Goal: Task Accomplishment & Management: Manage account settings

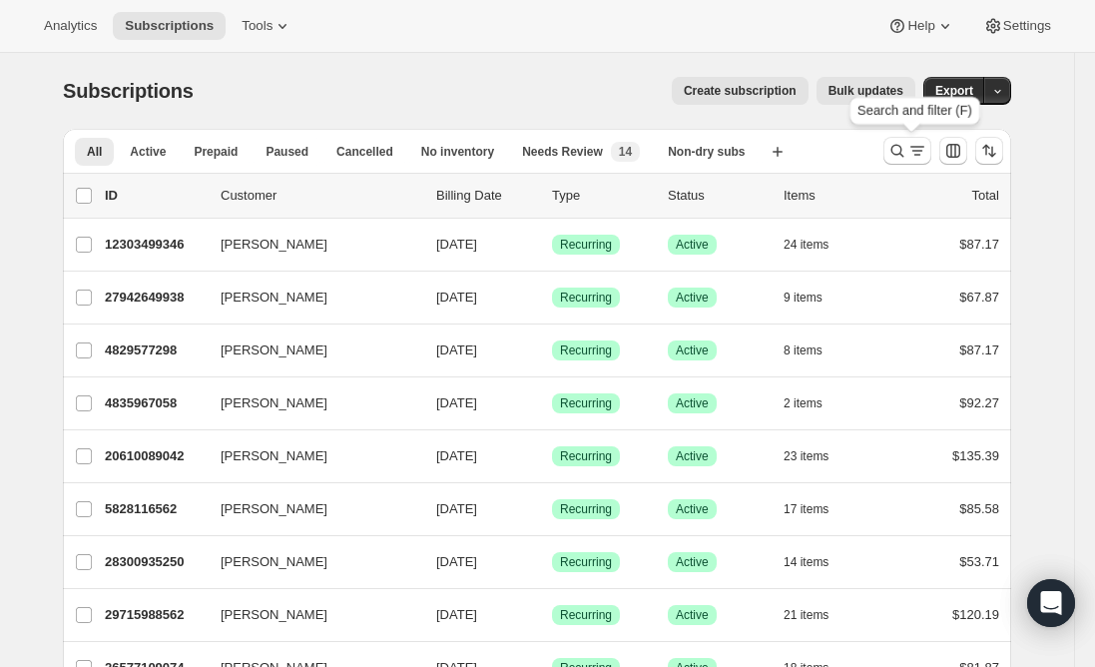
click at [898, 154] on icon "Search and filter results" at bounding box center [898, 151] width 20 height 20
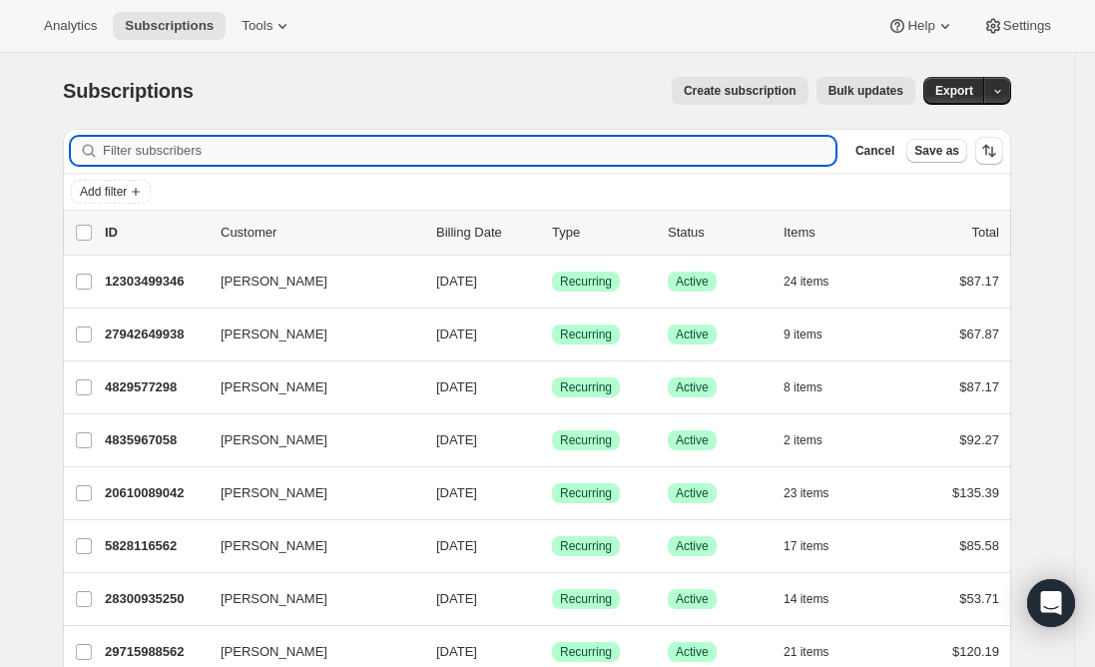
click at [395, 156] on input "Filter subscribers" at bounding box center [469, 151] width 733 height 28
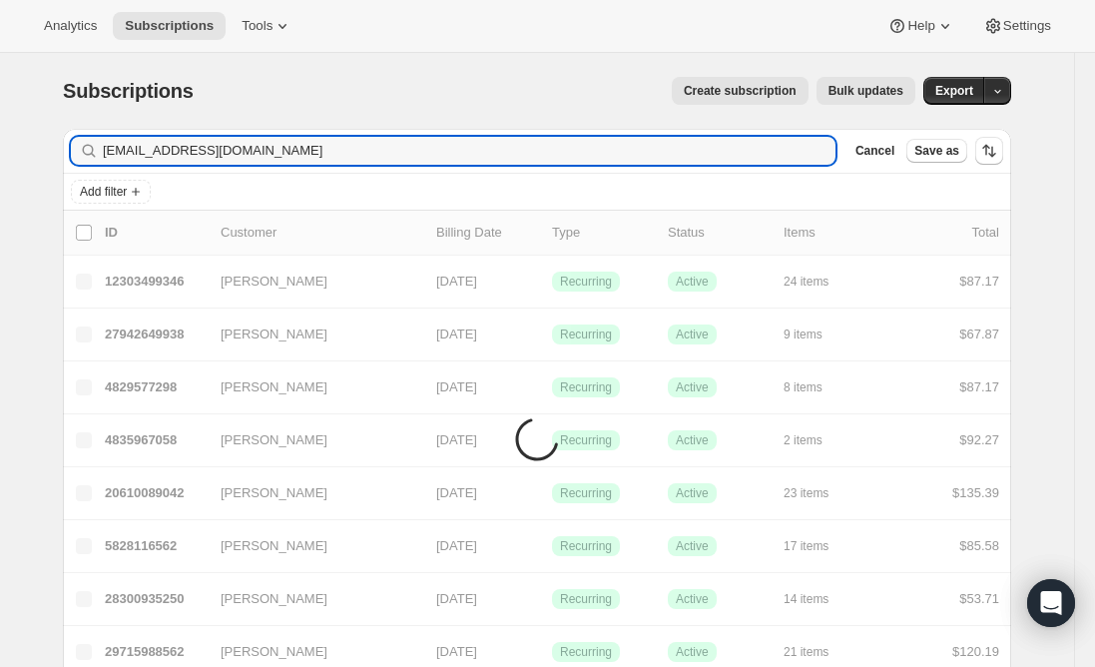
type input "[EMAIL_ADDRESS][DOMAIN_NAME]"
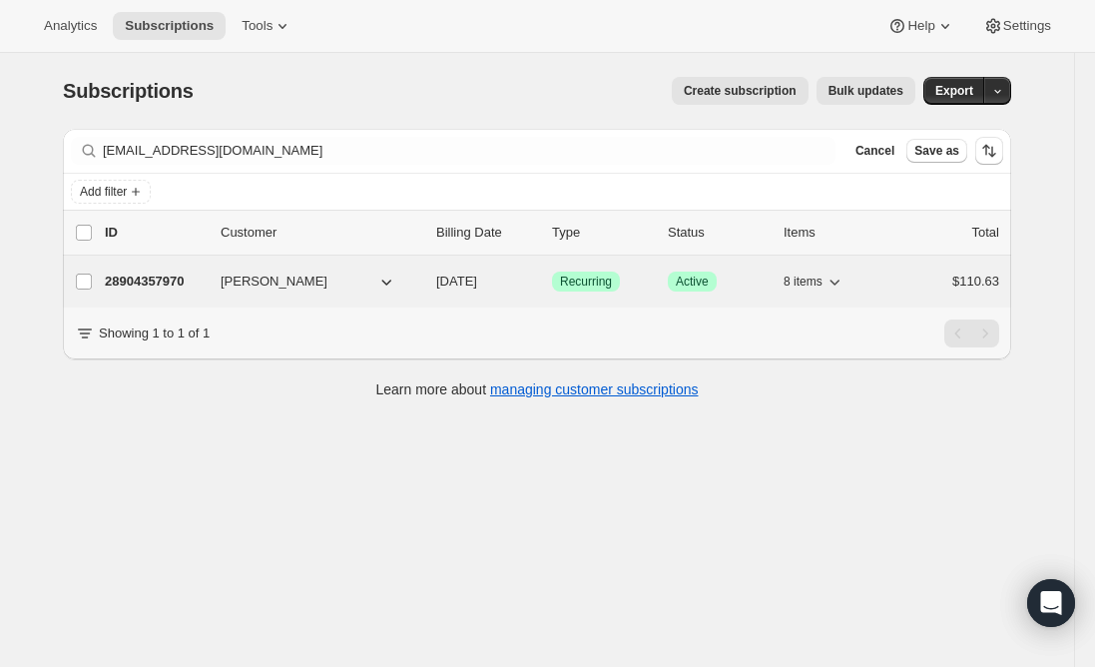
click at [163, 279] on p "28904357970" at bounding box center [155, 282] width 100 height 20
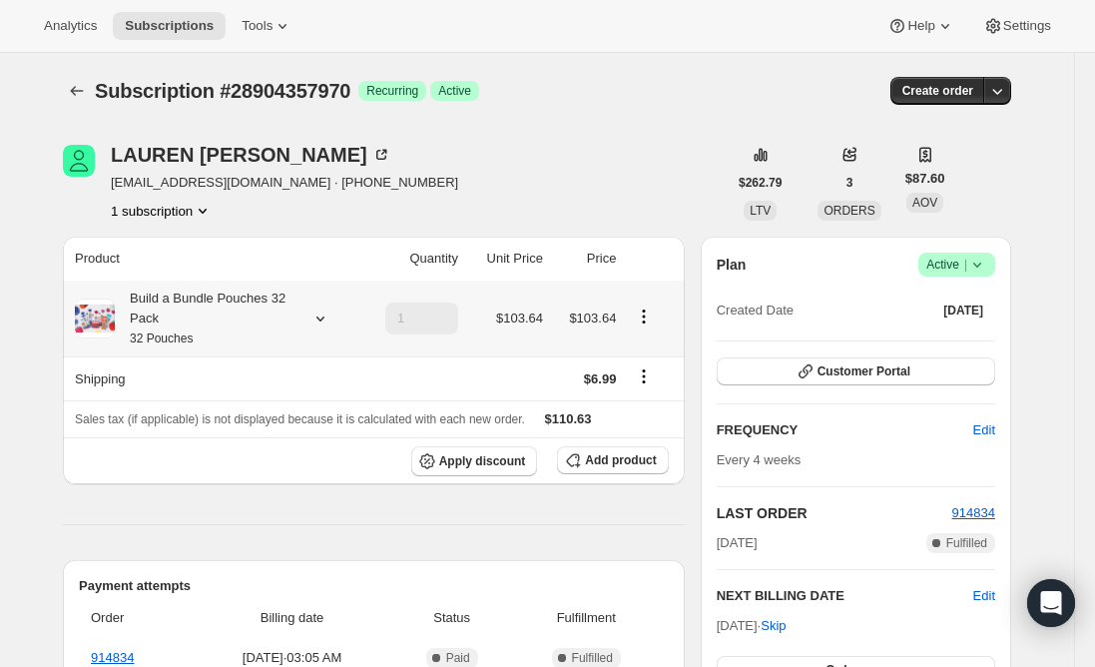
click at [233, 315] on div "Build a Bundle Pouches 32 Pack 32 Pouches" at bounding box center [205, 319] width 180 height 60
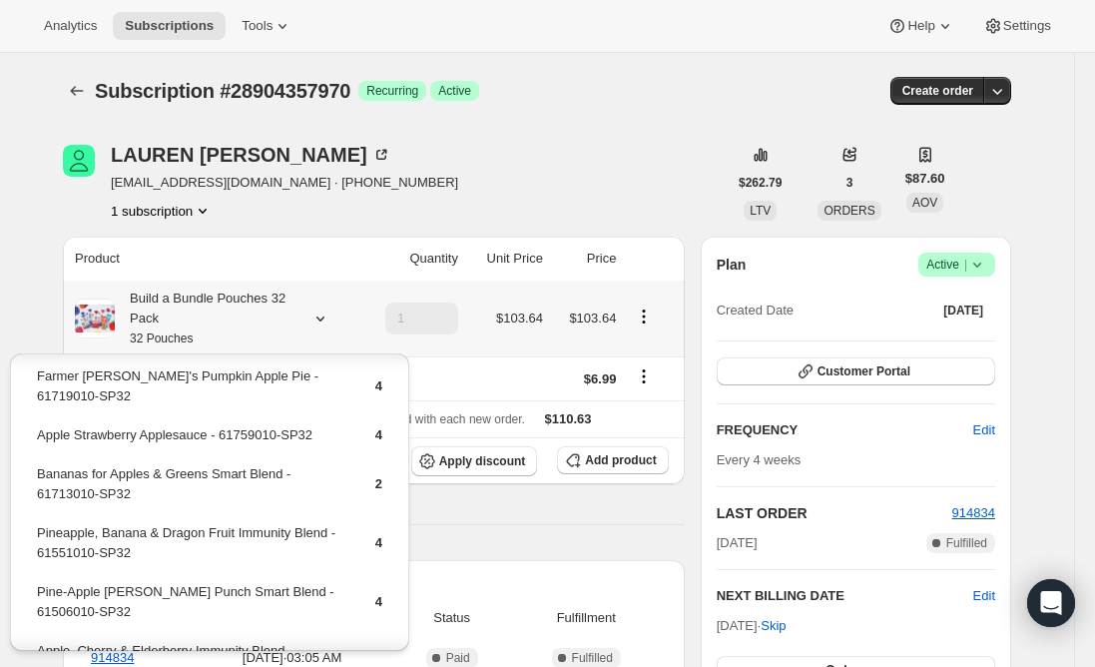
scroll to position [100, 0]
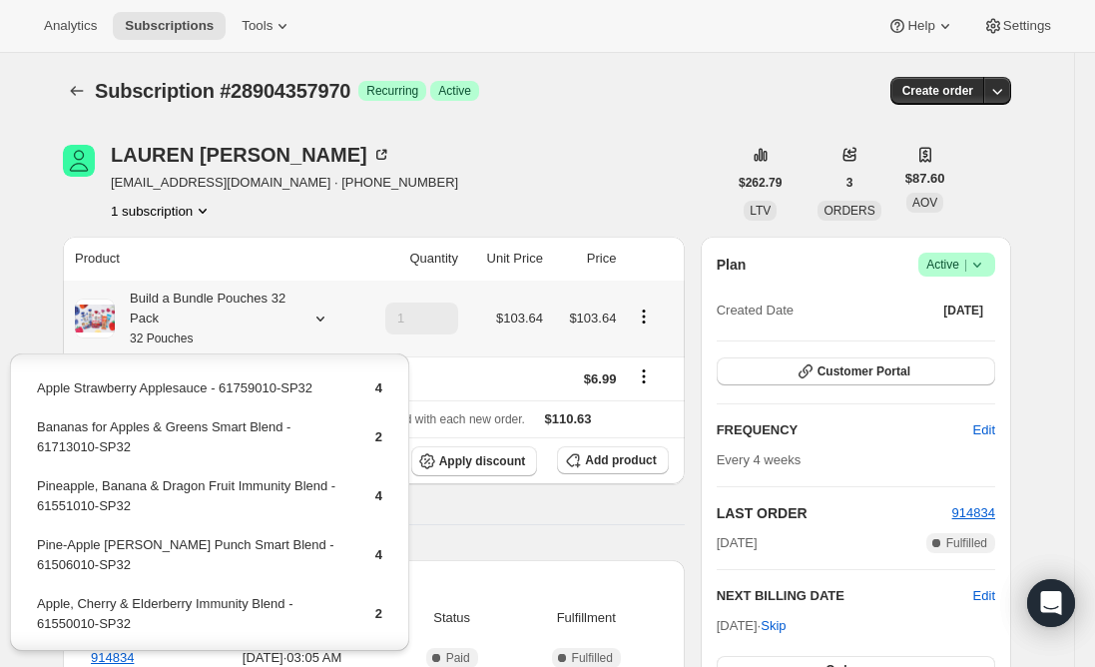
click at [243, 475] on td "Pineapple, Banana & Dragon Fruit Immunity Blend - 61551010-SP32" at bounding box center [189, 503] width 306 height 57
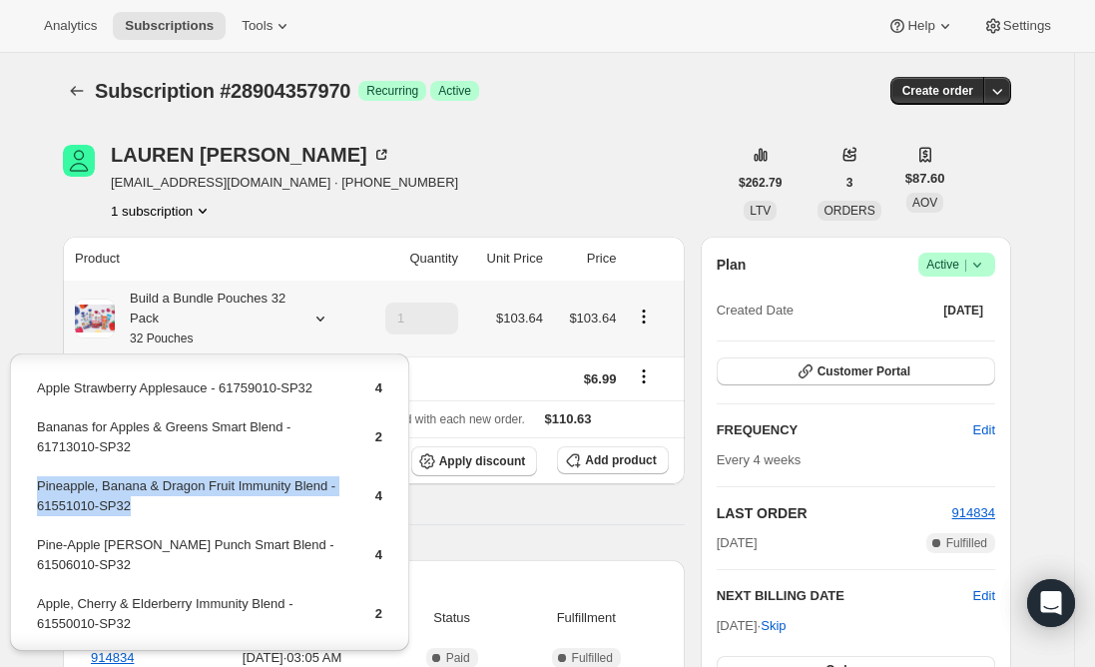
click at [243, 475] on td "Pineapple, Banana & Dragon Fruit Immunity Blend - 61551010-SP32" at bounding box center [189, 503] width 306 height 57
copy td "Pineapple, Banana & Dragon Fruit Immunity Blend - 61551010-SP32"
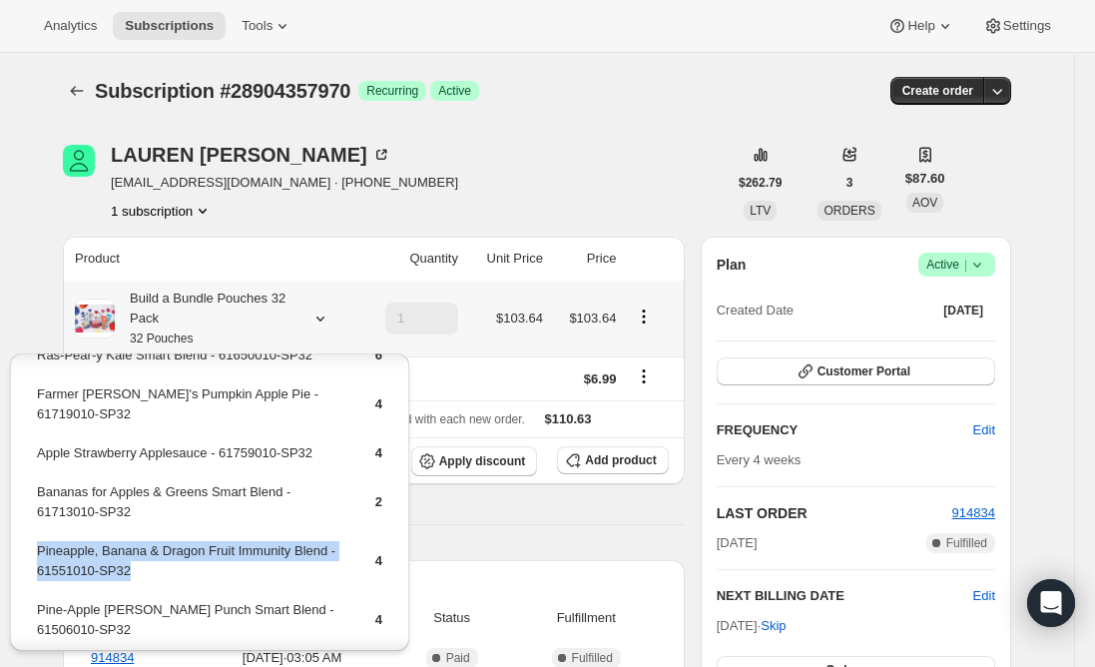
scroll to position [0, 0]
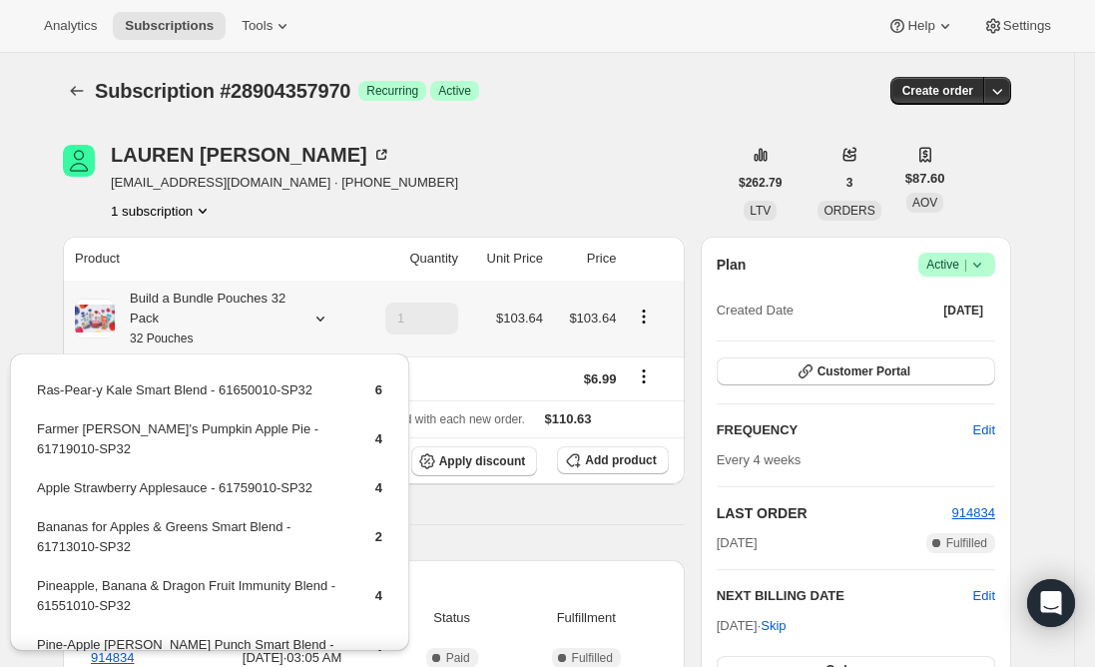
click at [185, 433] on td "Farmer [PERSON_NAME]'s Pumpkin Apple Pie - 61719010-SP32" at bounding box center [189, 446] width 306 height 57
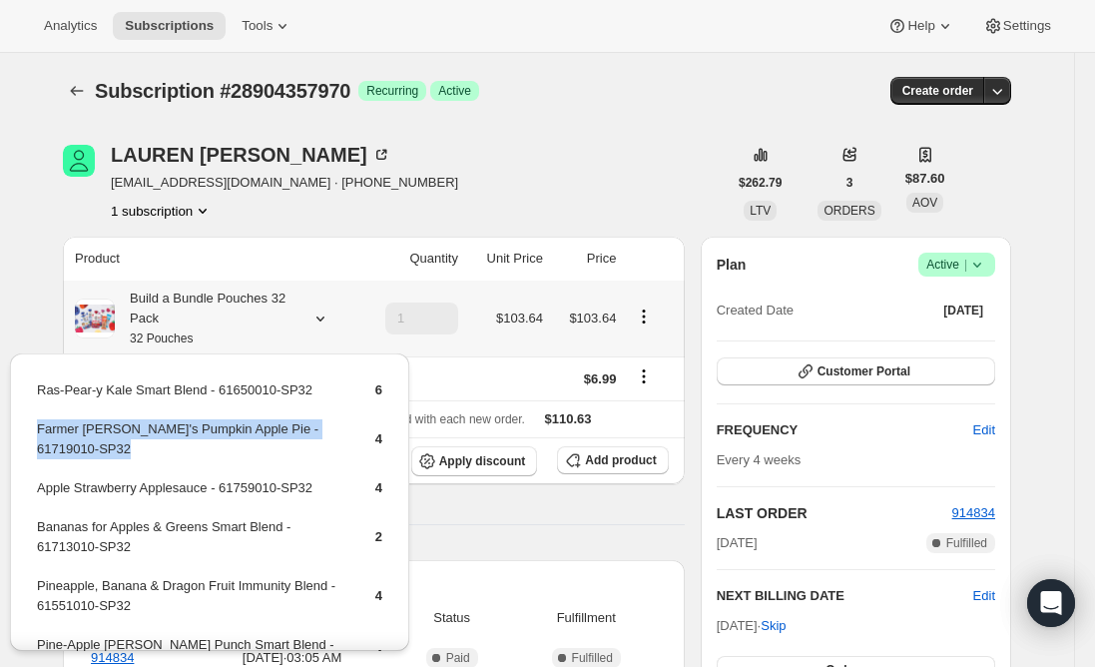
click at [185, 433] on td "Farmer [PERSON_NAME]'s Pumpkin Apple Pie - 61719010-SP32" at bounding box center [189, 446] width 306 height 57
copy td "Farmer [PERSON_NAME]'s Pumpkin Apple Pie - 61719010-SP32"
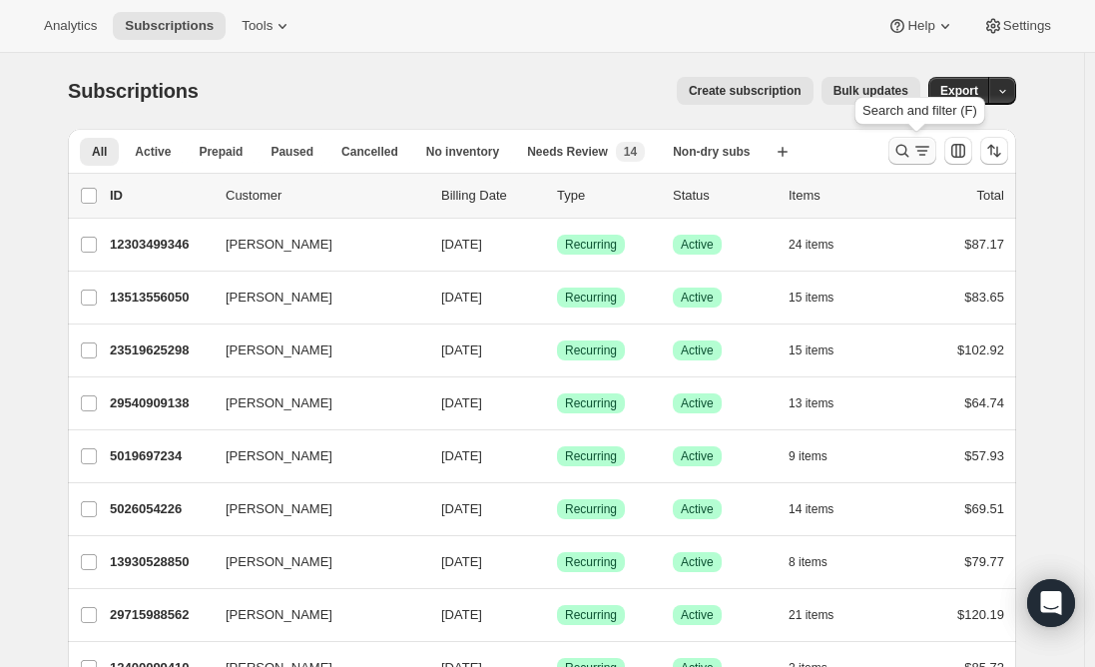
click at [913, 146] on icon "Search and filter results" at bounding box center [903, 151] width 20 height 20
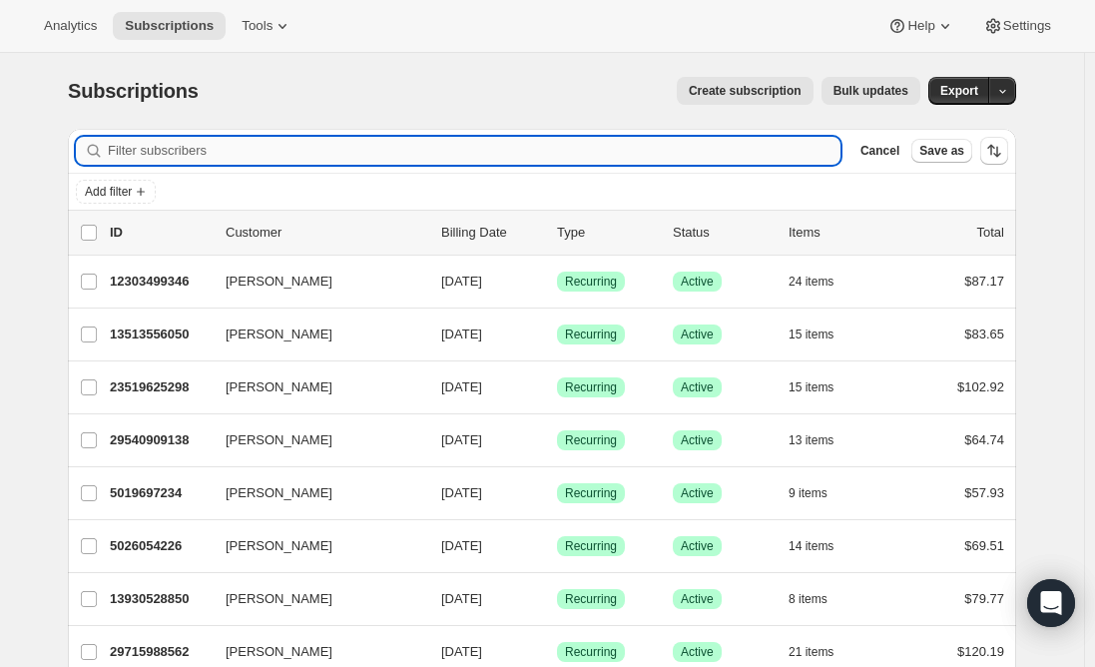
click at [193, 150] on input "Filter subscribers" at bounding box center [474, 151] width 733 height 28
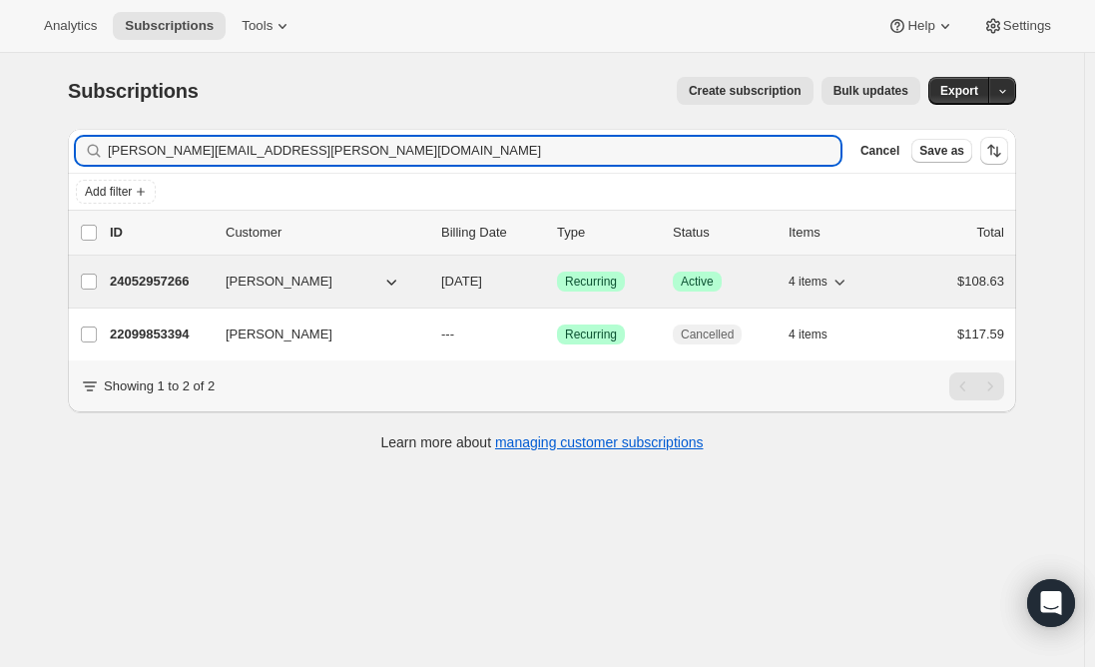
type input "marcela.b.leon@gmail.com"
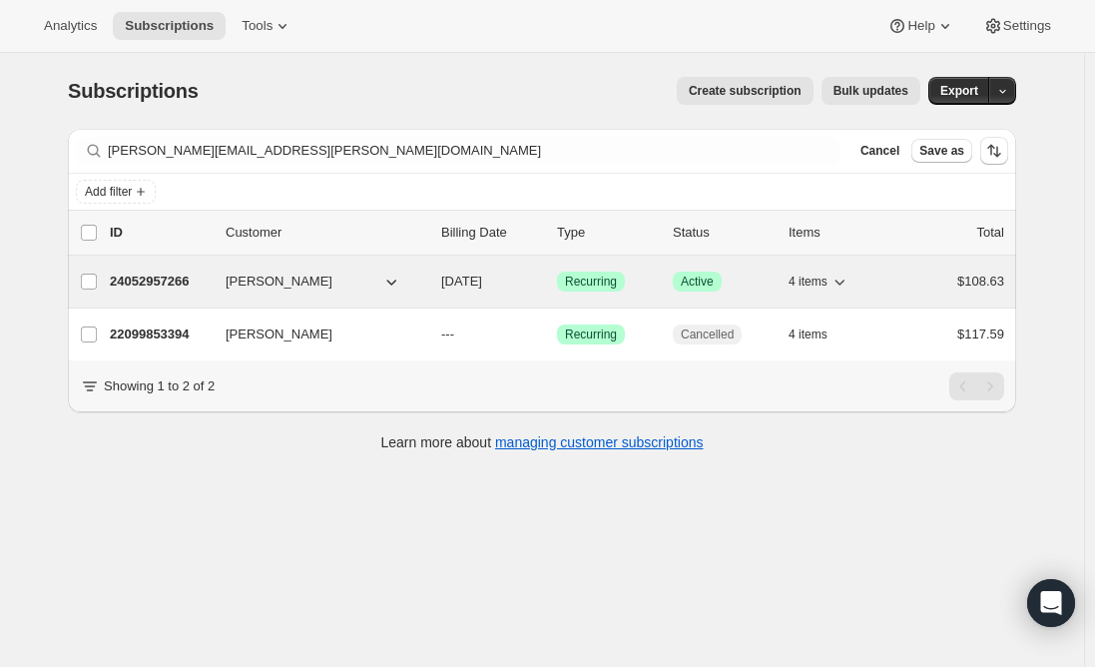
click at [170, 278] on p "24052957266" at bounding box center [160, 282] width 100 height 20
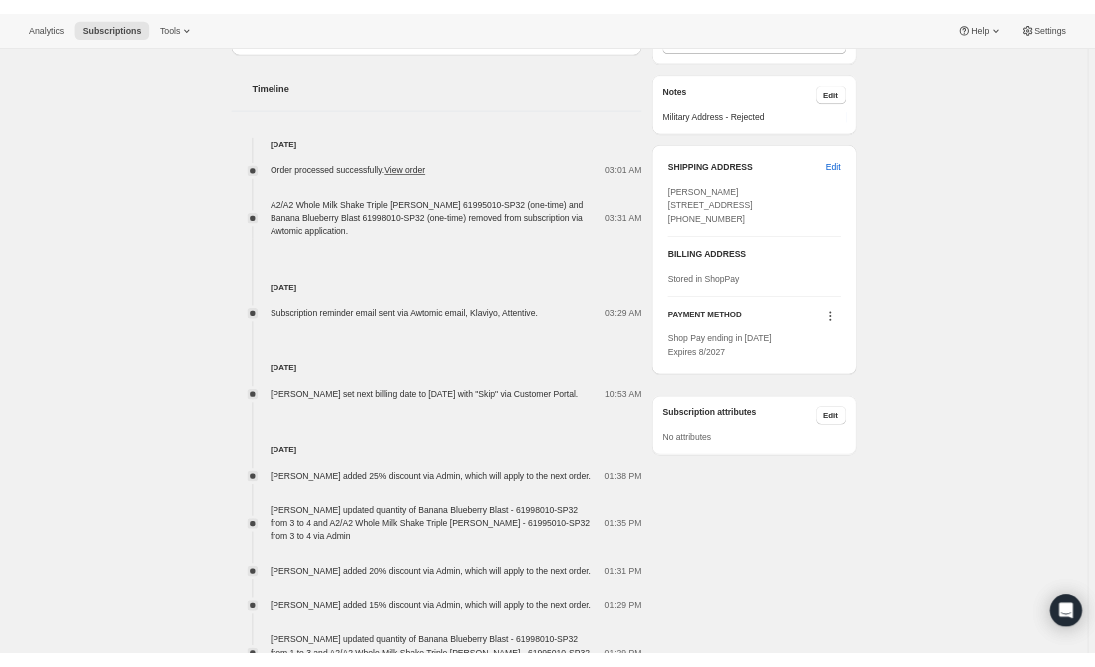
scroll to position [699, 0]
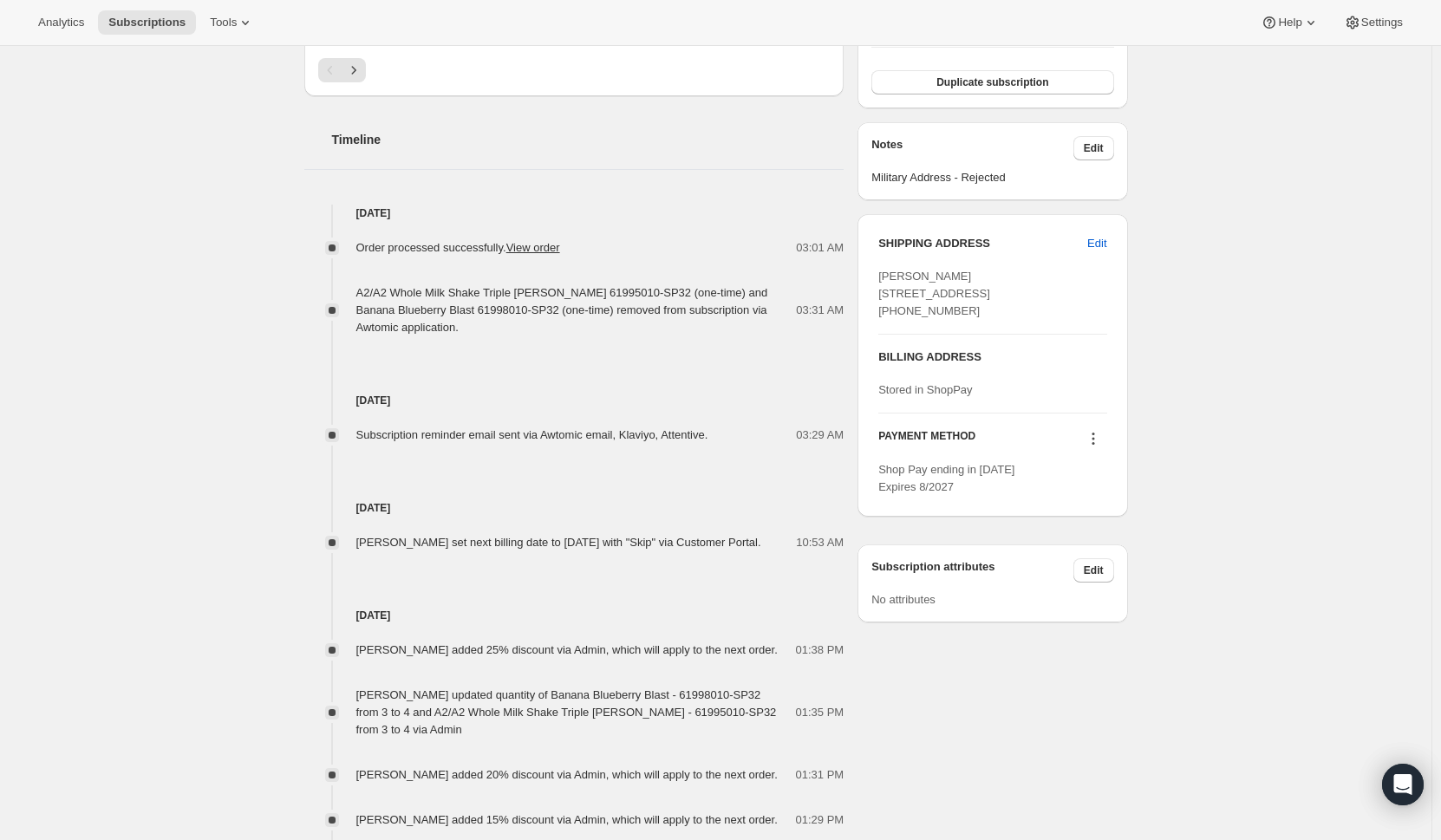
click at [950, 578] on div "Marcela Freedman marcela.b.leon@gmail.com · +19258644661 2 subscriptions $595.7…" at bounding box center [709, 343] width 838 height 1703
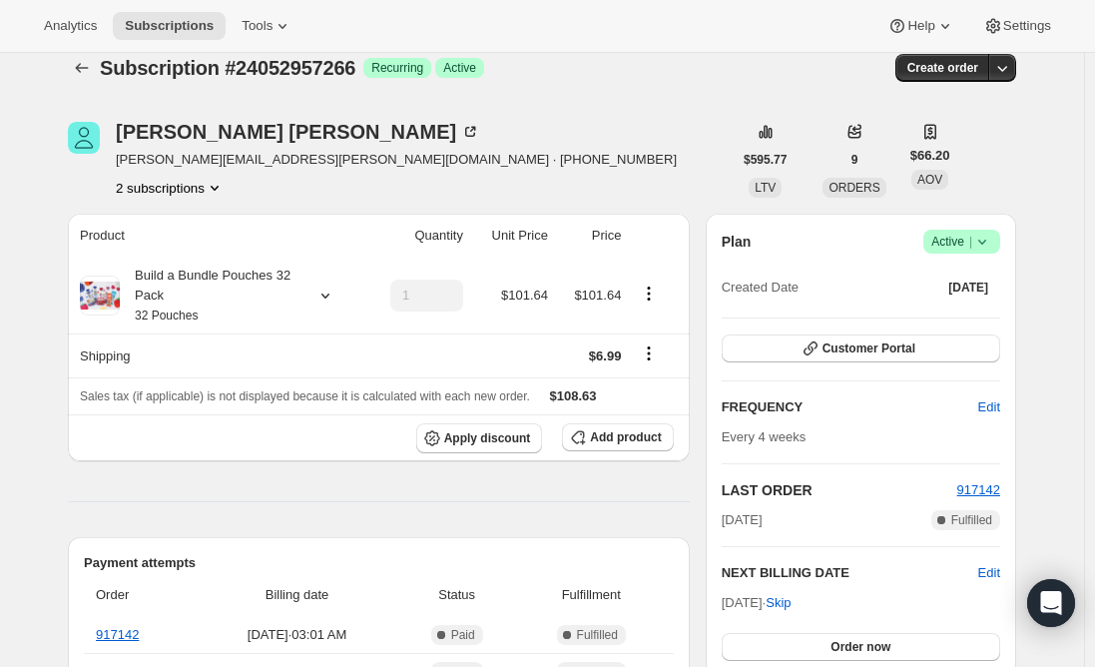
scroll to position [0, 0]
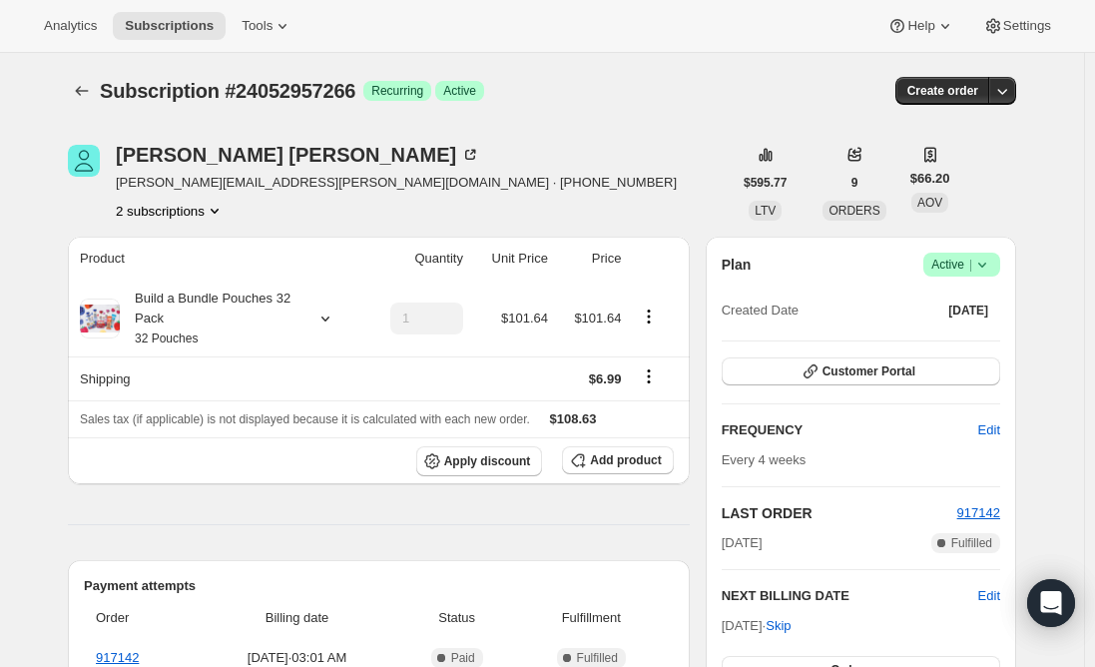
click at [218, 183] on span "marcela.b.leon@gmail.com · +19258644661" at bounding box center [396, 183] width 561 height 20
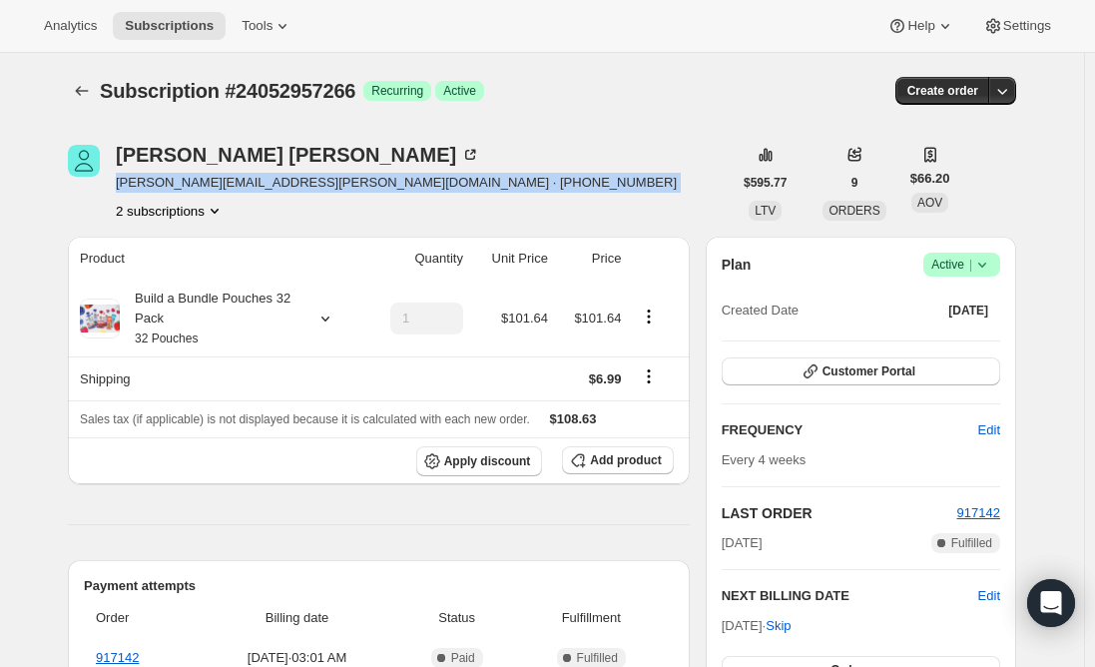
click at [218, 183] on span "marcela.b.leon@gmail.com · +19258644661" at bounding box center [396, 183] width 561 height 20
click at [262, 178] on span "marcela.b.leon@gmail.com · +19258644661" at bounding box center [396, 183] width 561 height 20
drag, startPoint x: 275, startPoint y: 183, endPoint x: 117, endPoint y: 186, distance: 157.8
click at [117, 186] on div "Marcela Freedman marcela.b.leon@gmail.com · +19258644661 2 subscriptions" at bounding box center [400, 183] width 664 height 76
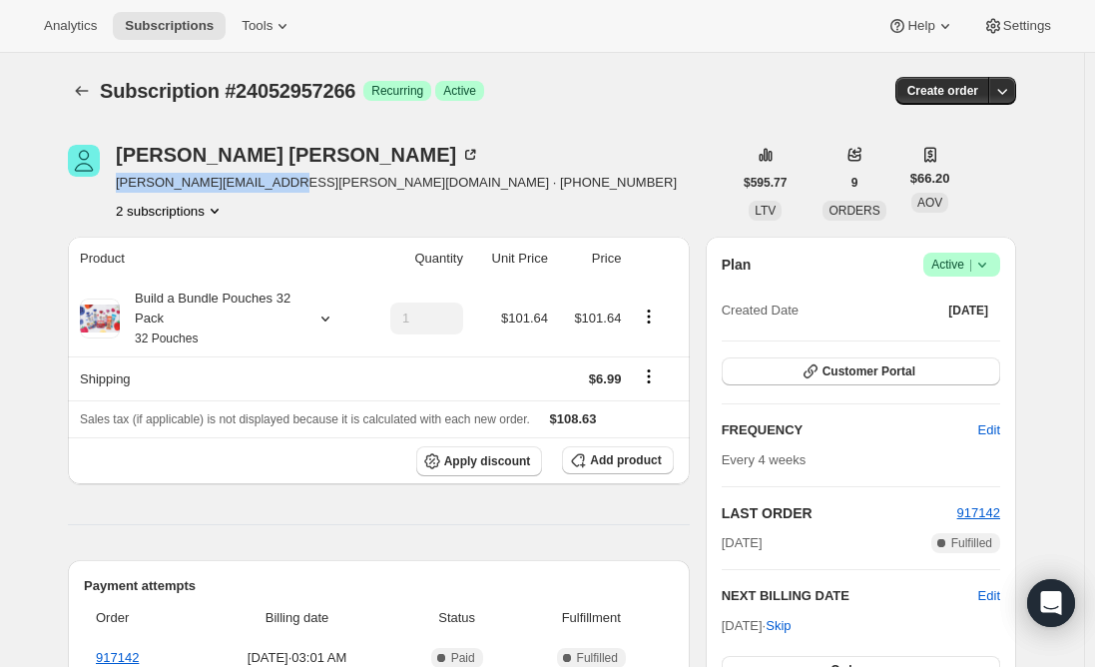
copy span "marcela.b.leon@gmail.com"
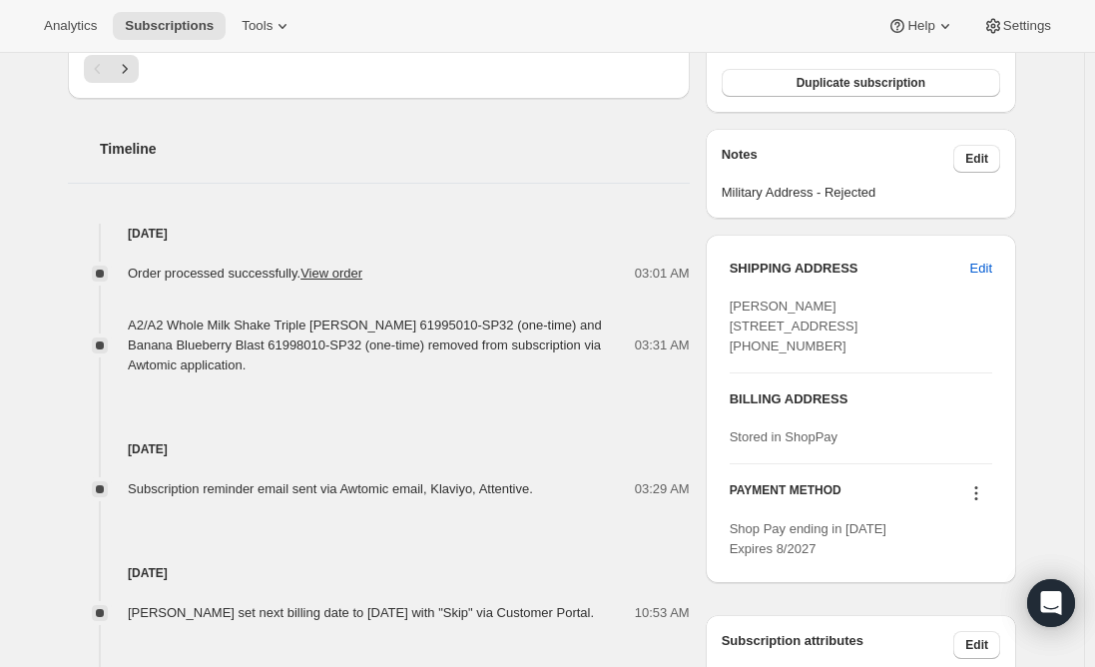
scroll to position [699, 0]
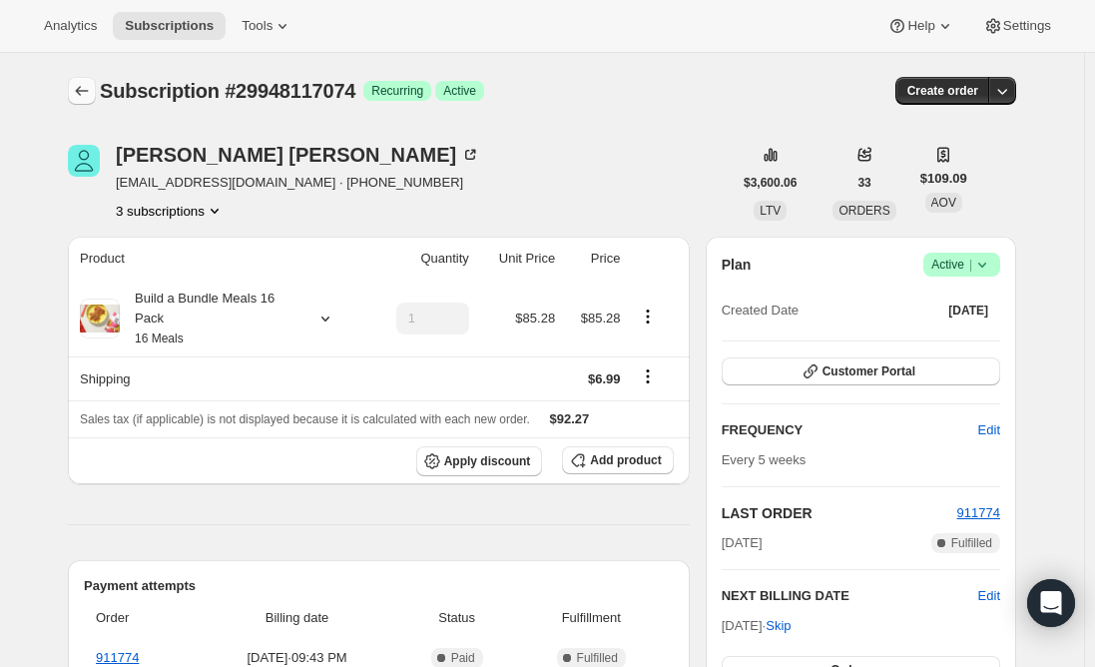
click at [86, 85] on icon "Subscriptions" at bounding box center [82, 91] width 20 height 20
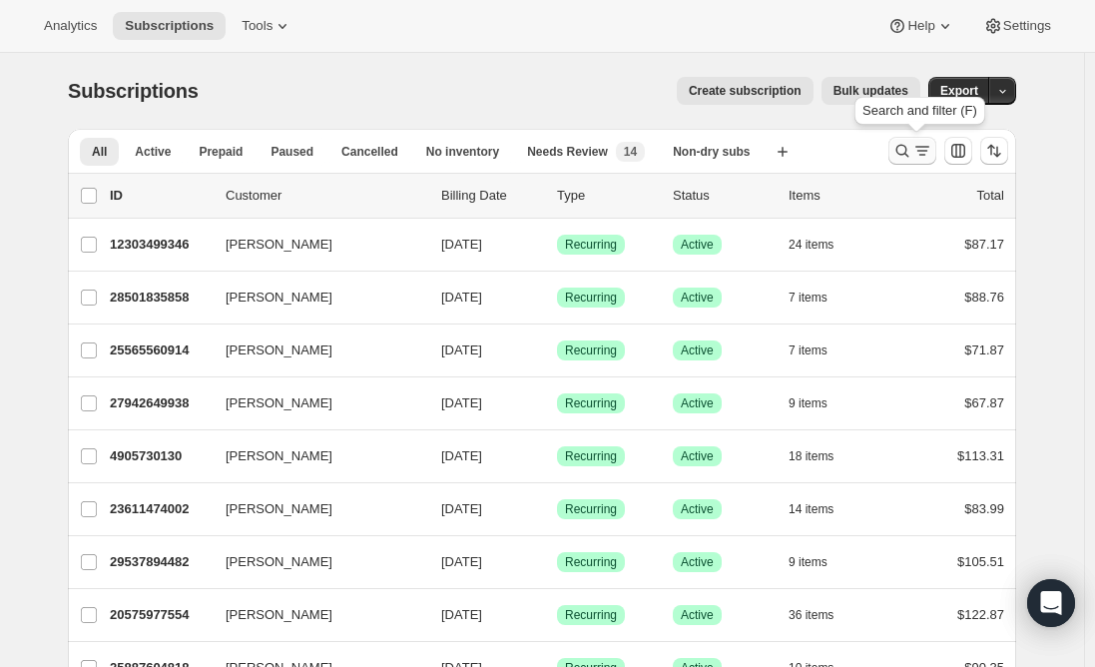
click at [923, 140] on button "Search and filter results" at bounding box center [913, 151] width 48 height 28
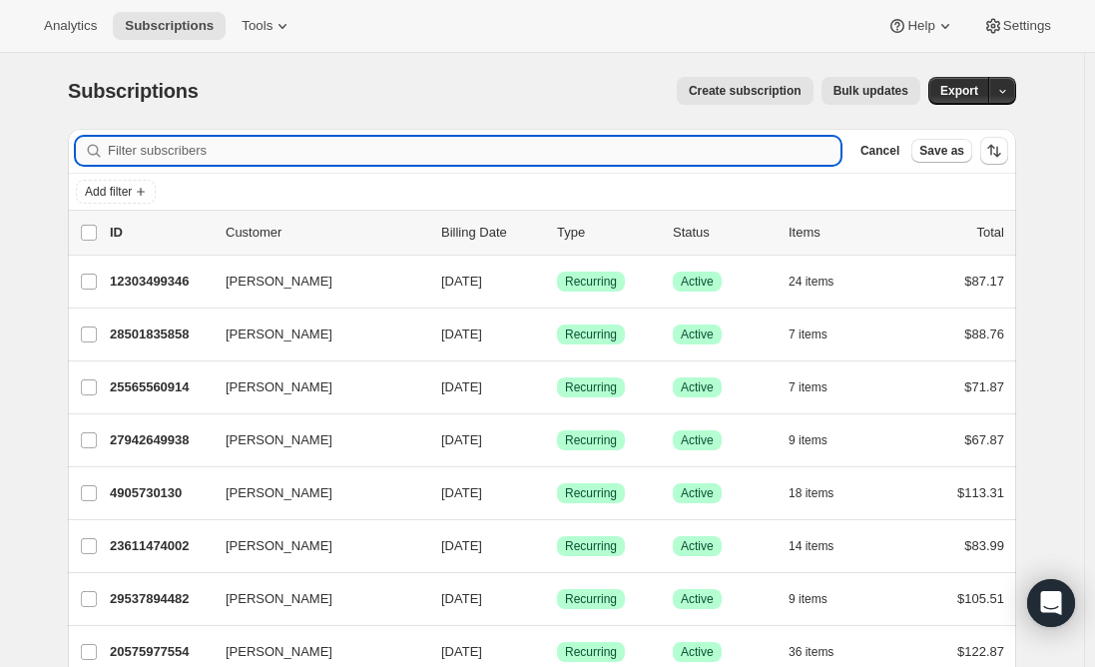
click at [185, 155] on input "Filter subscribers" at bounding box center [474, 151] width 733 height 28
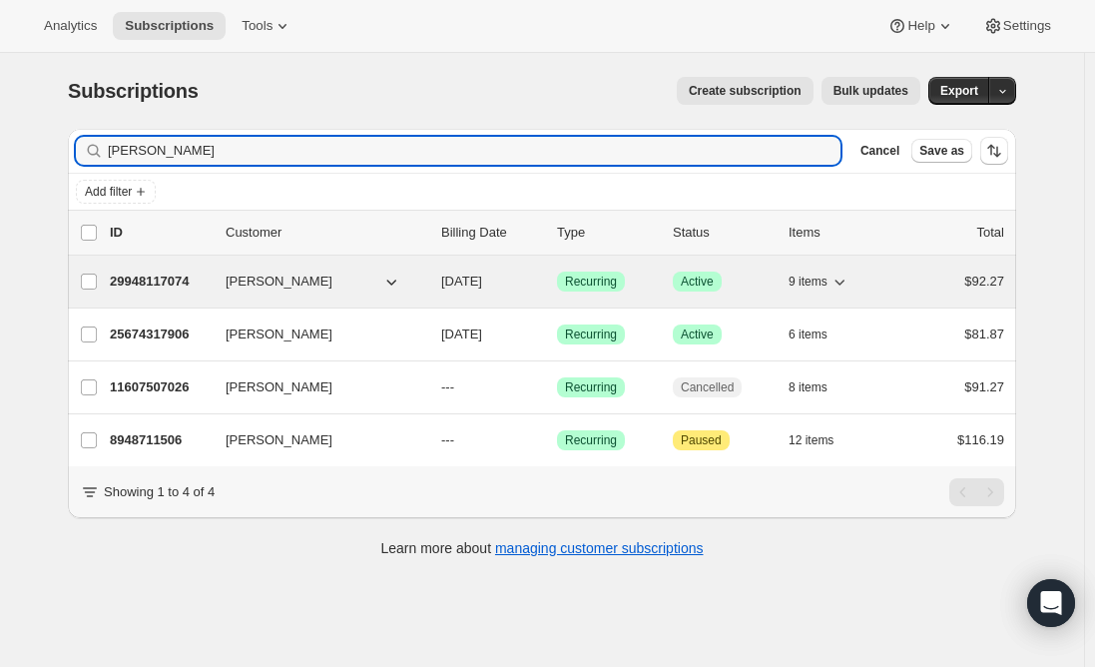
type input "Maria Watson"
click at [158, 278] on p "29948117074" at bounding box center [160, 282] width 100 height 20
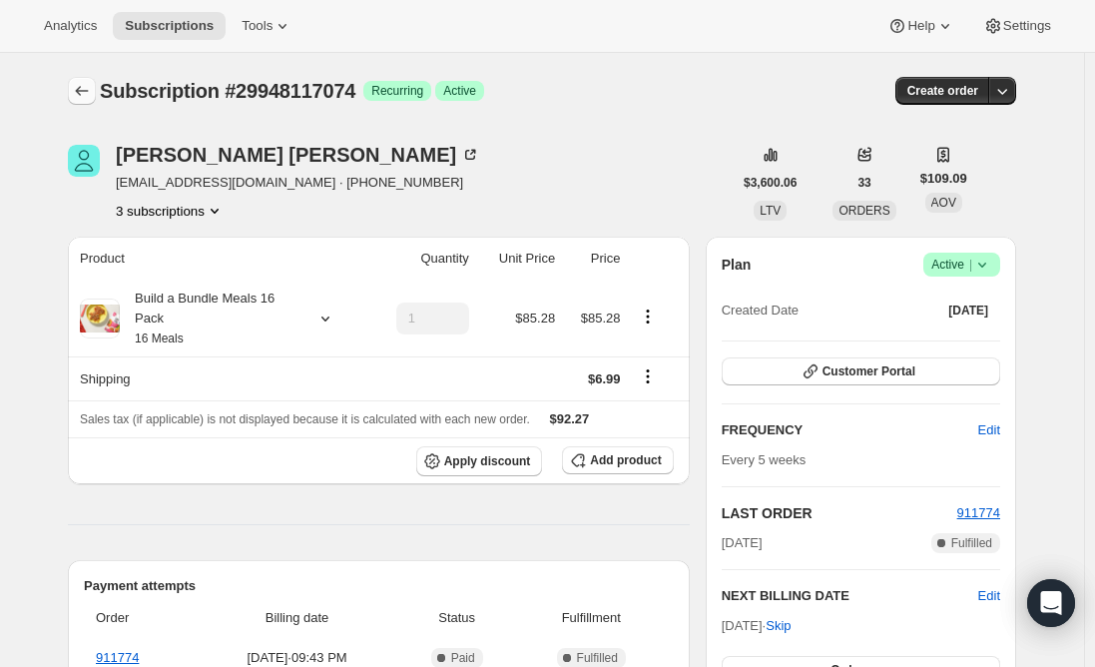
click at [79, 92] on icon "Subscriptions" at bounding box center [82, 91] width 20 height 20
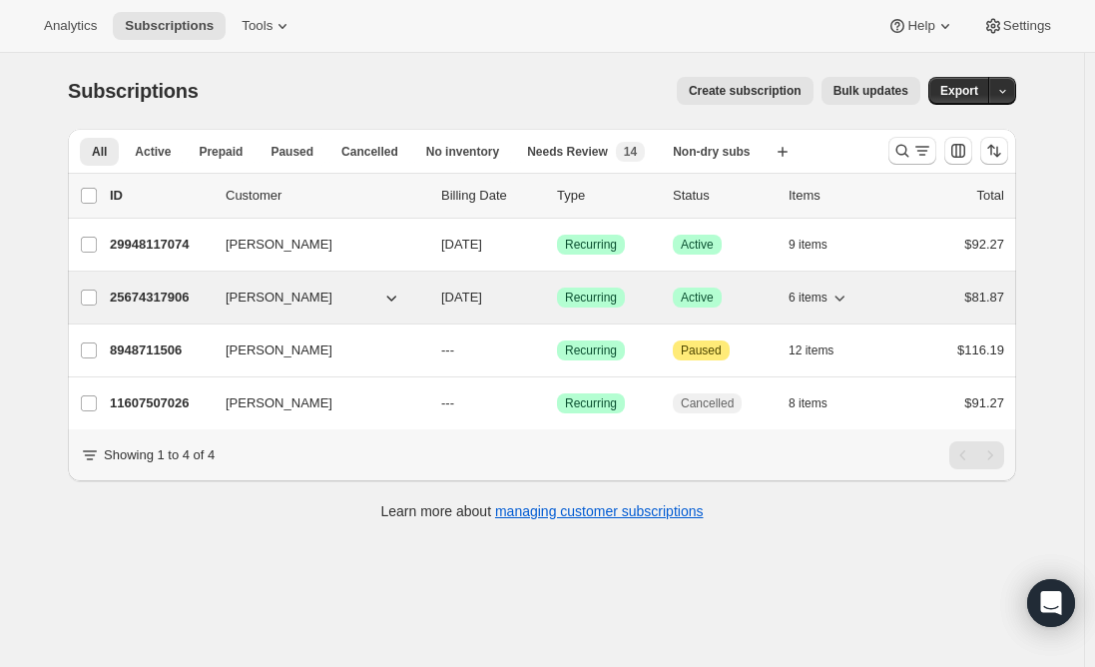
click at [145, 292] on p "25674317906" at bounding box center [160, 298] width 100 height 20
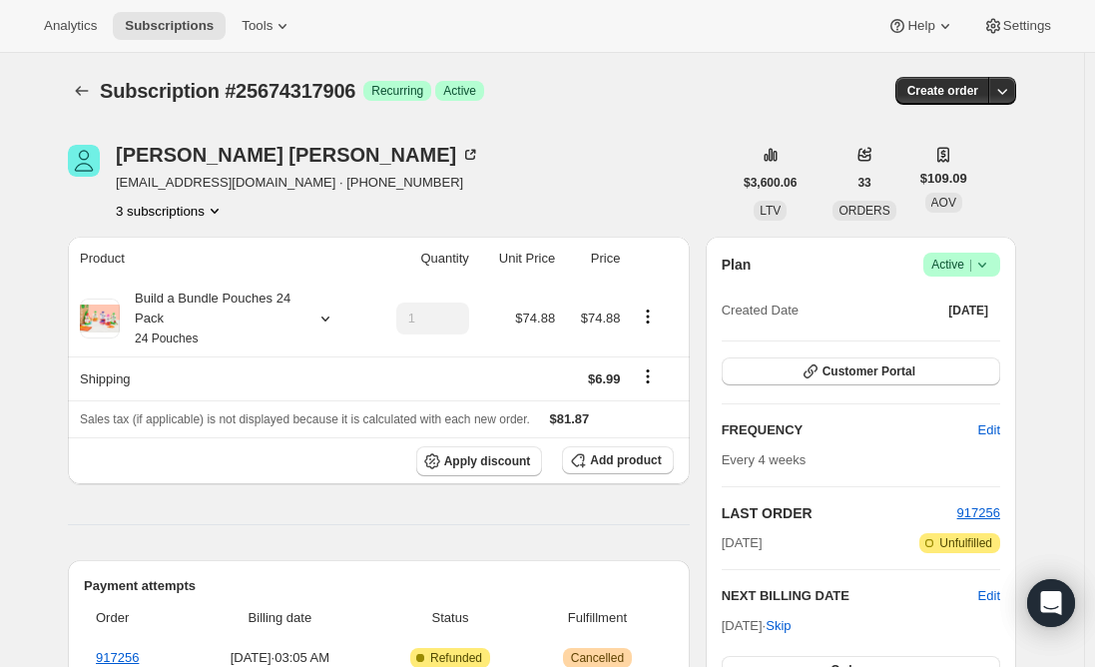
click at [295, 96] on span "Subscription #25674317906" at bounding box center [228, 91] width 256 height 22
copy span "25674317906"
click at [953, 259] on span "Active |" at bounding box center [962, 265] width 61 height 20
click at [979, 333] on span "Cancel subscription" at bounding box center [968, 338] width 113 height 15
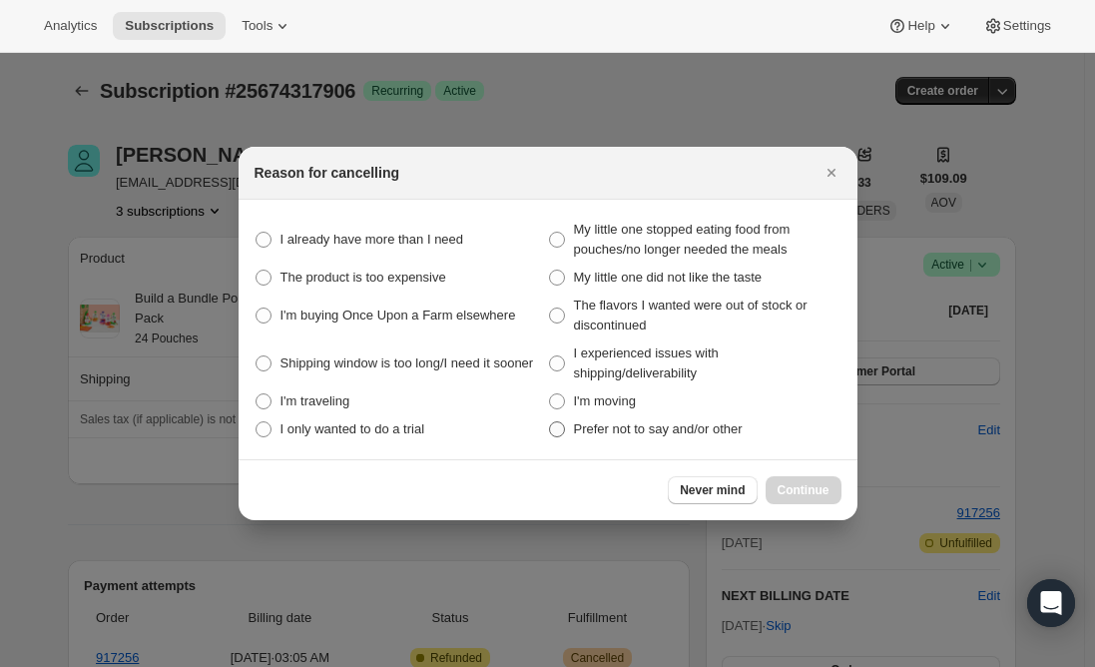
click at [557, 434] on span ":rit:" at bounding box center [557, 429] width 16 height 16
click at [550, 422] on other "Prefer not to say and/or other" at bounding box center [549, 421] width 1 height 1
radio other "true"
click at [783, 482] on button "Continue" at bounding box center [804, 490] width 76 height 28
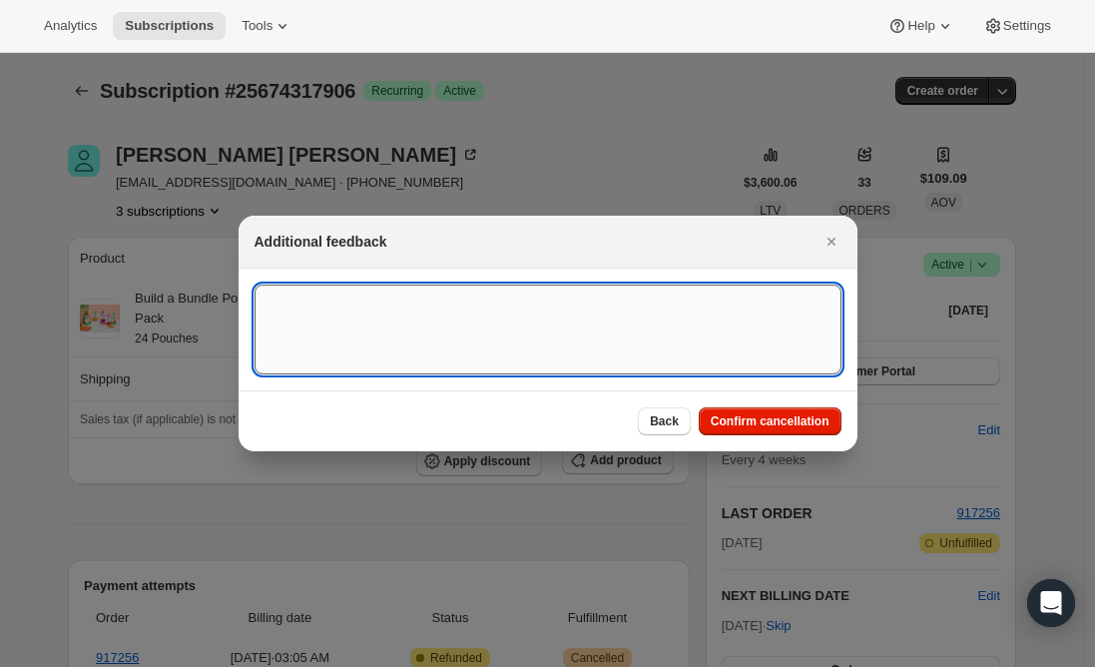
click at [357, 325] on textarea ":rit:" at bounding box center [548, 330] width 587 height 90
type textarea "Canceled per req."
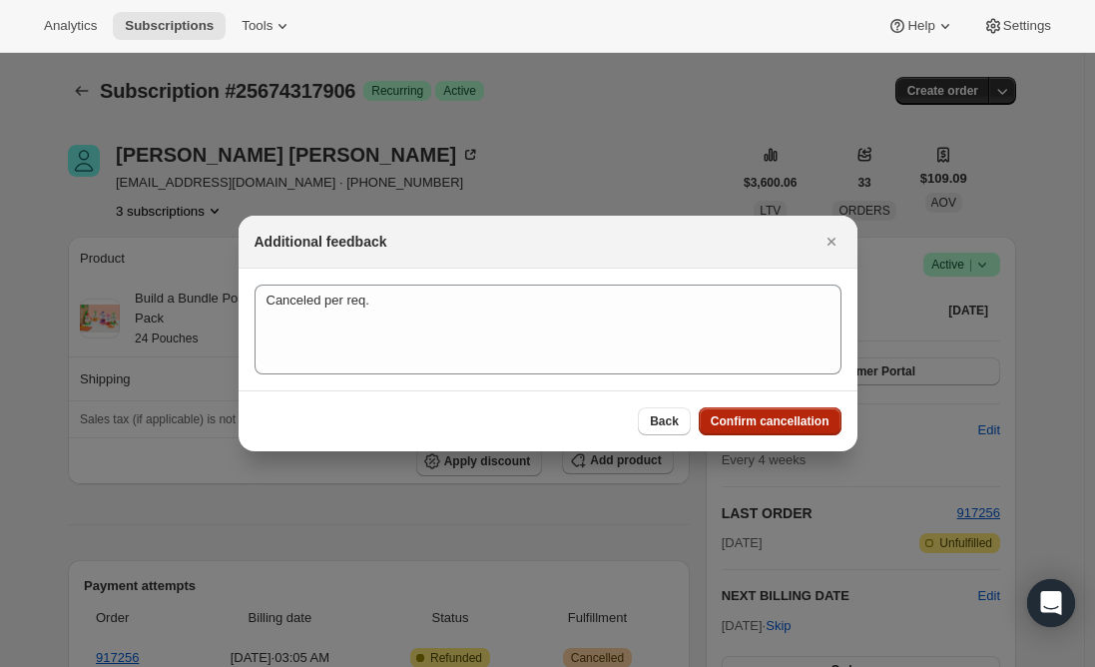
click at [751, 418] on span "Confirm cancellation" at bounding box center [770, 421] width 119 height 16
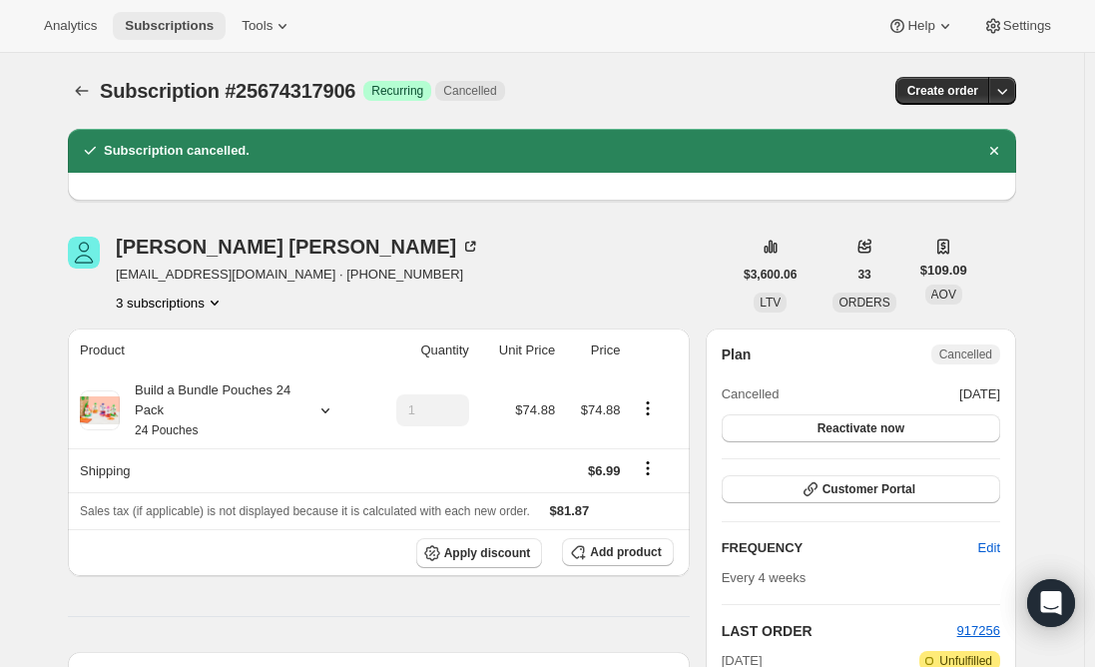
click at [162, 28] on span "Subscriptions" at bounding box center [169, 26] width 89 height 16
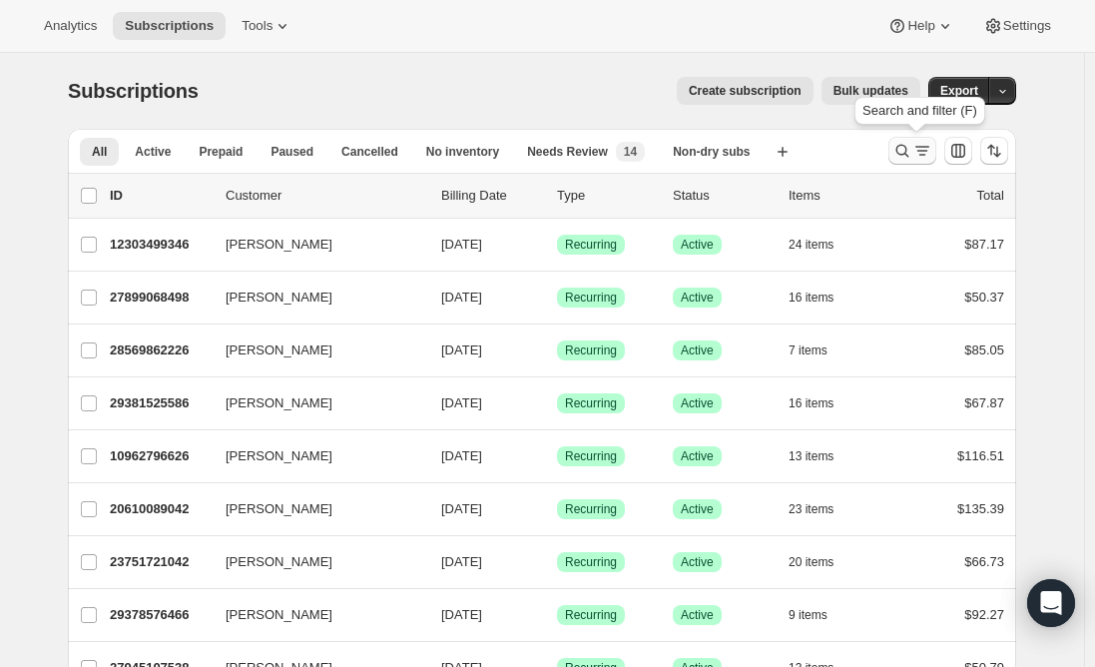
click at [909, 145] on icon "Search and filter results" at bounding box center [903, 151] width 20 height 20
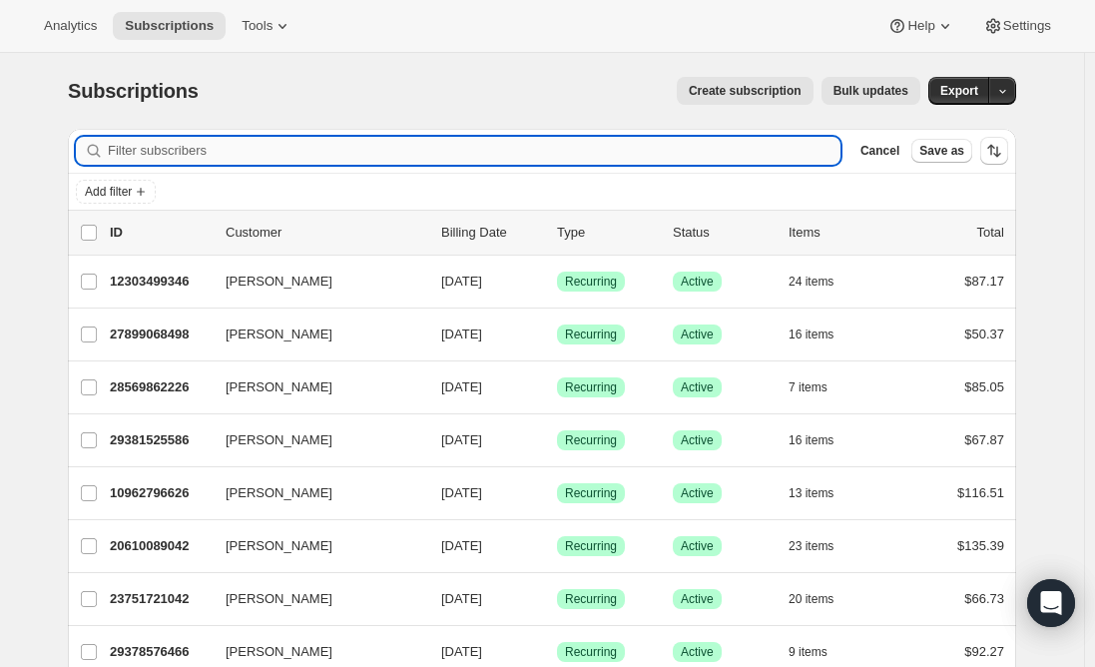
click at [468, 152] on input "Filter subscribers" at bounding box center [474, 151] width 733 height 28
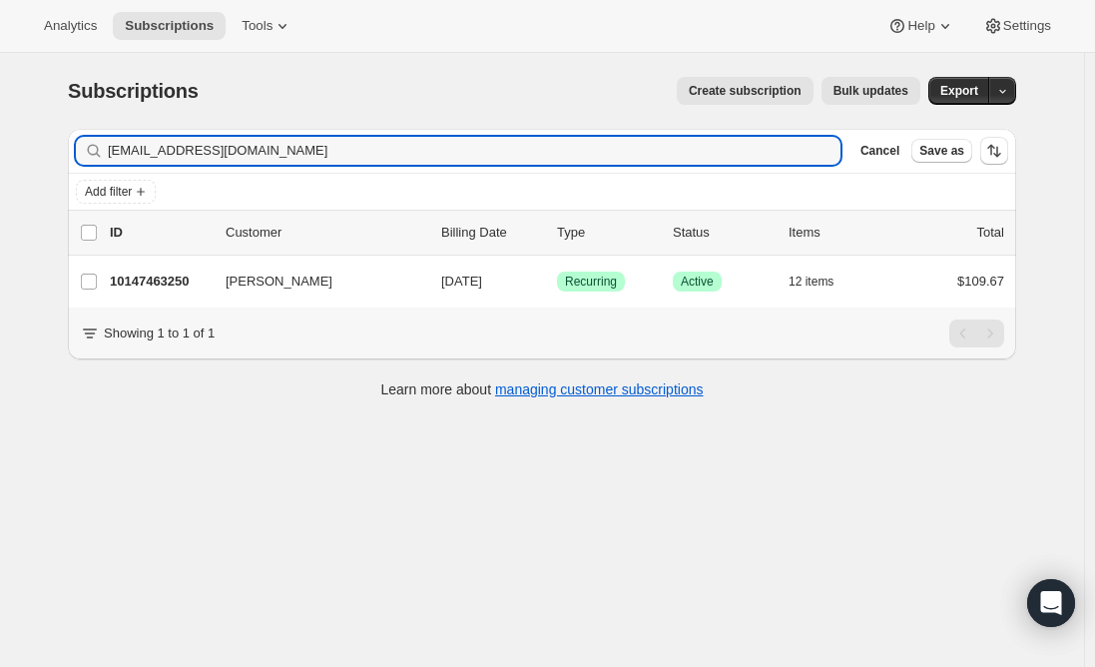
type input "kristindewey11@gmail.com"
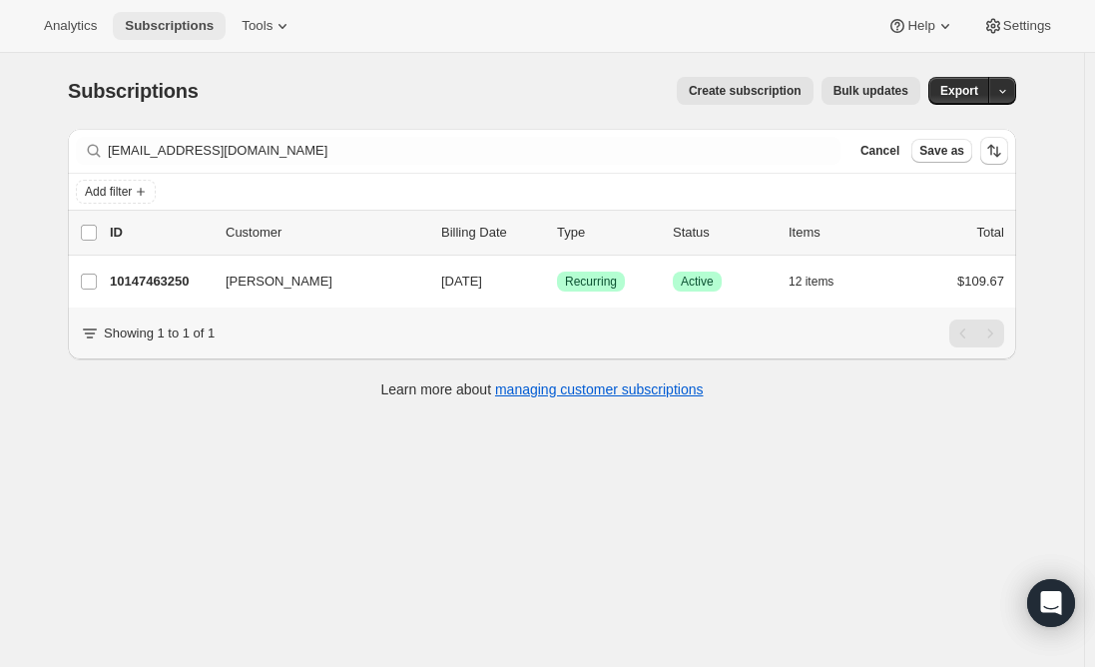
click at [149, 18] on span "Subscriptions" at bounding box center [169, 26] width 89 height 16
